Goal: Transaction & Acquisition: Obtain resource

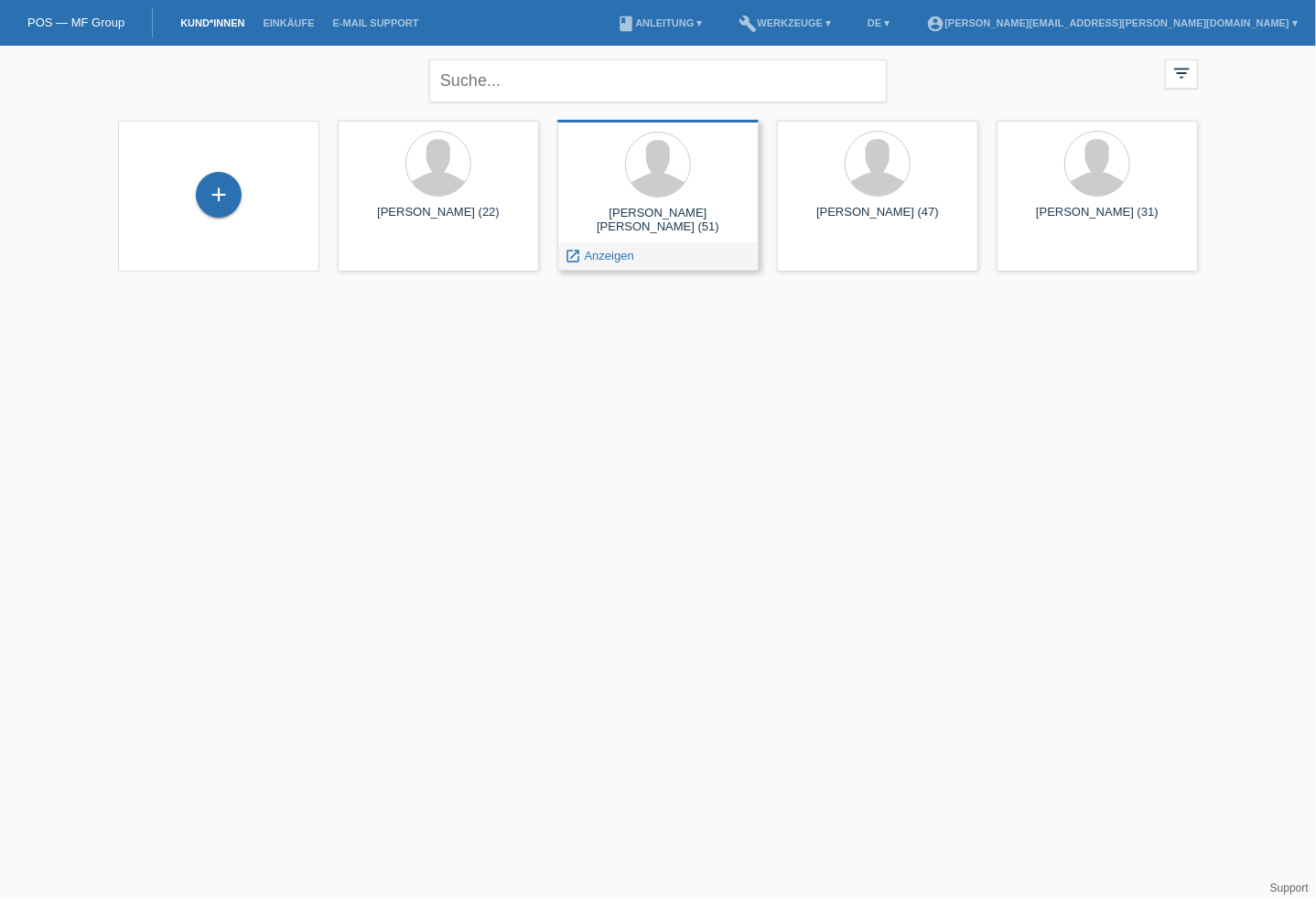
click at [640, 193] on div at bounding box center [658, 166] width 172 height 68
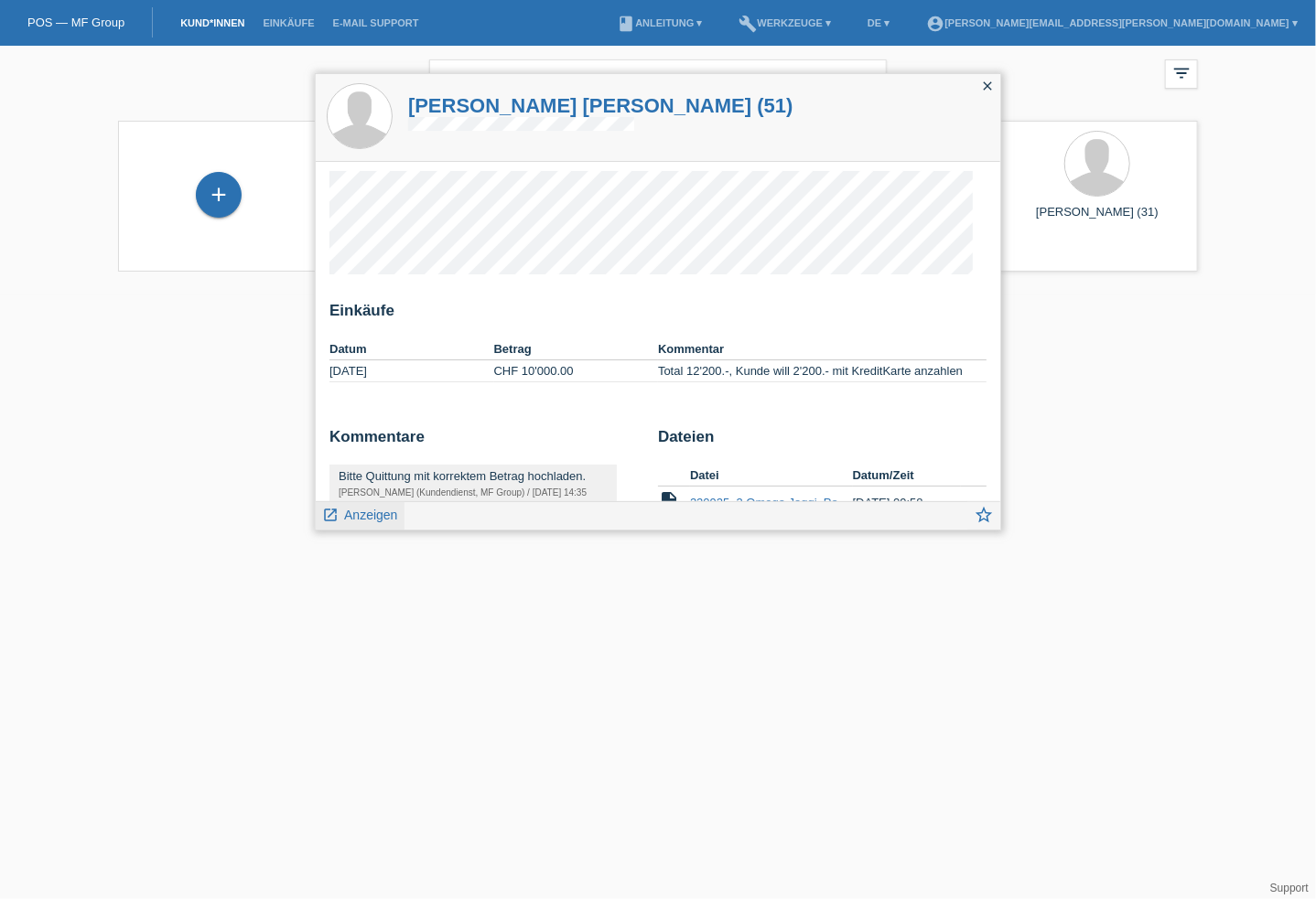
click at [354, 516] on span "Anzeigen" at bounding box center [371, 515] width 53 height 14
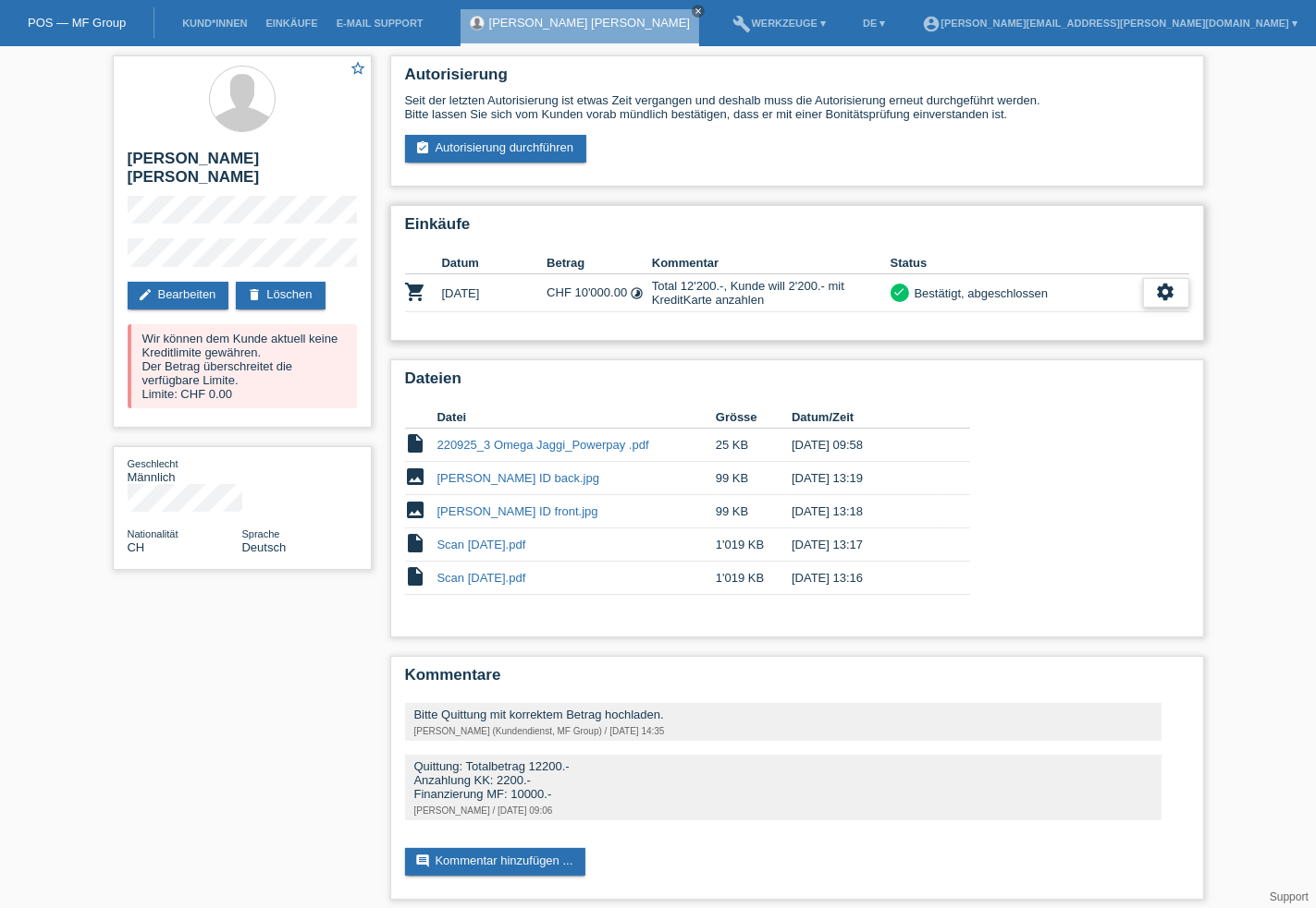
click at [1155, 294] on icon "settings" at bounding box center [1165, 291] width 20 height 20
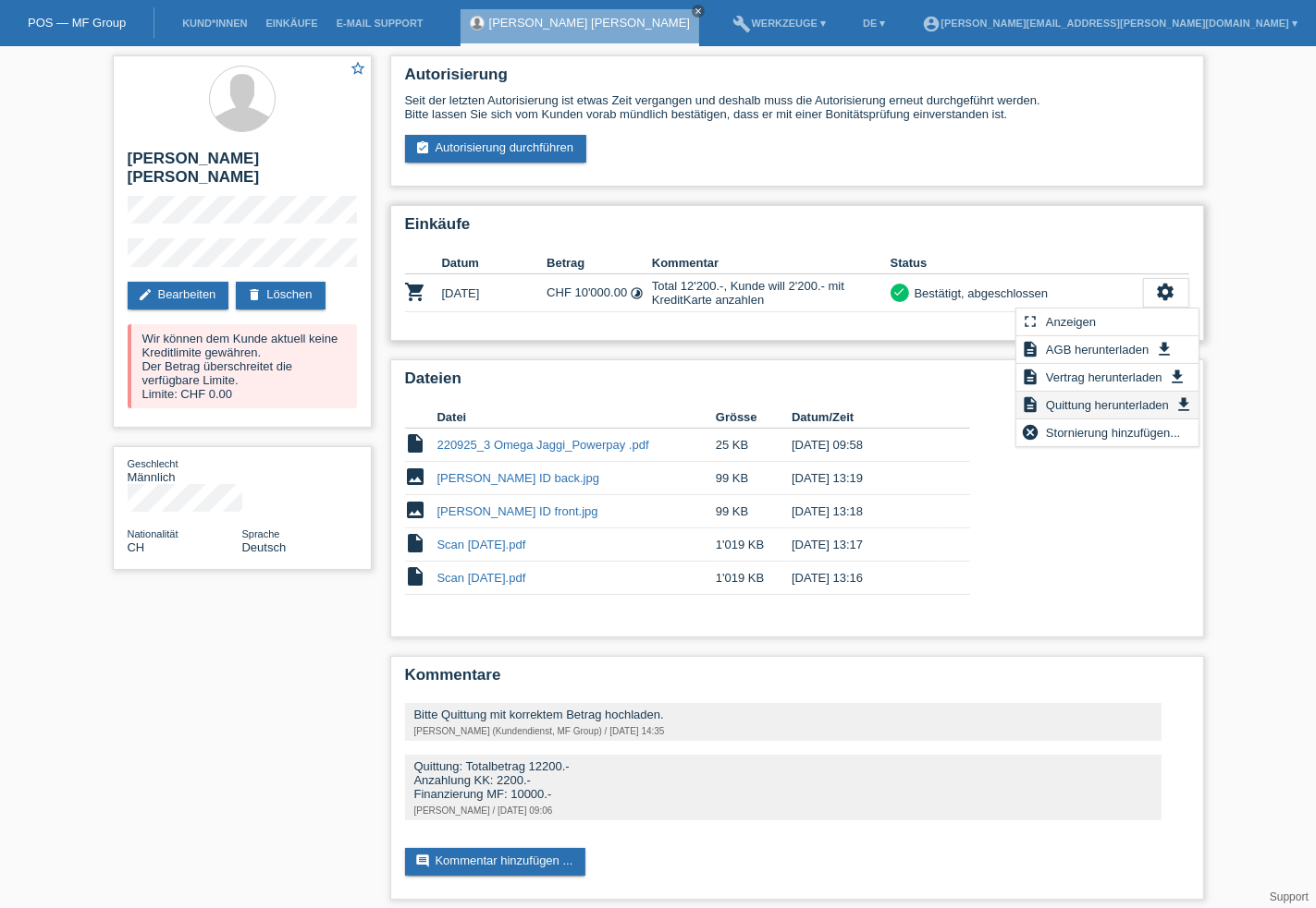
click at [1133, 402] on span "Quittung herunterladen" at bounding box center [1107, 405] width 129 height 22
